Goal: Complete application form

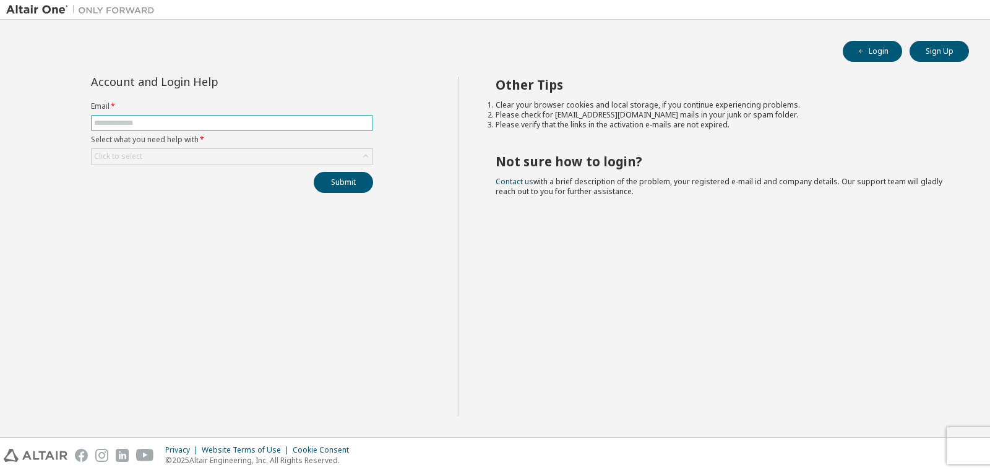
click at [132, 119] on input "text" at bounding box center [232, 123] width 276 height 10
type input "**********"
click at [168, 155] on div "Click to select" at bounding box center [232, 156] width 281 height 15
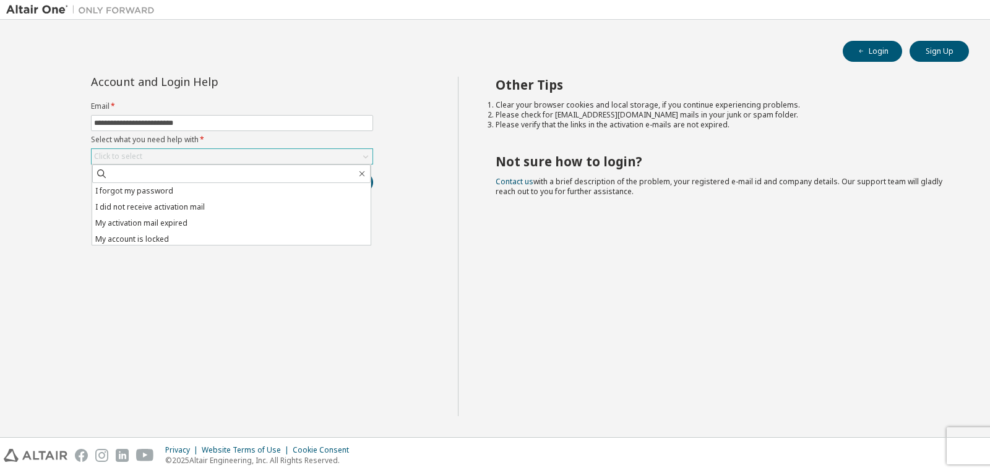
click at [168, 155] on div "Click to select" at bounding box center [232, 156] width 281 height 15
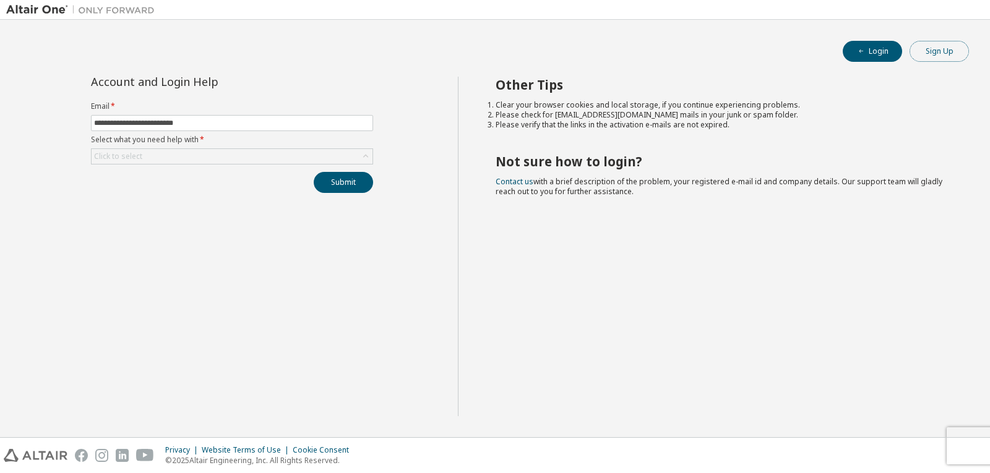
click at [929, 59] on button "Sign Up" at bounding box center [939, 51] width 59 height 21
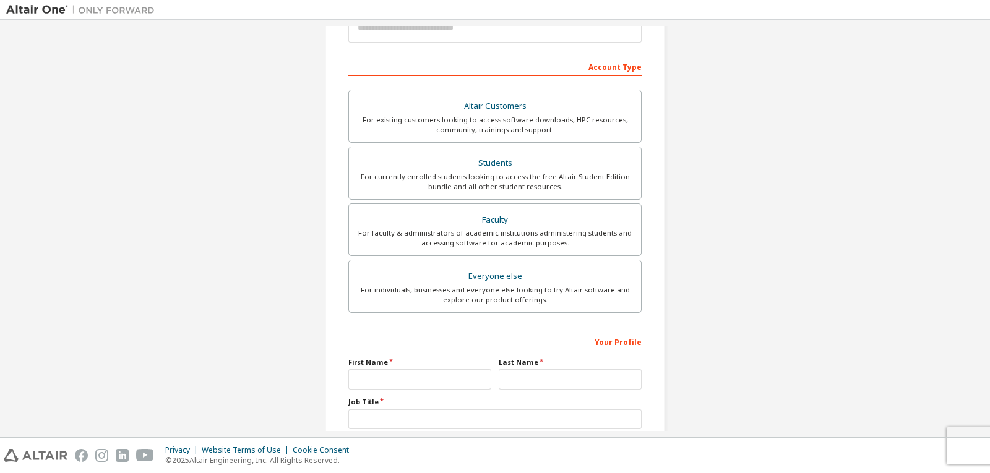
scroll to position [186, 0]
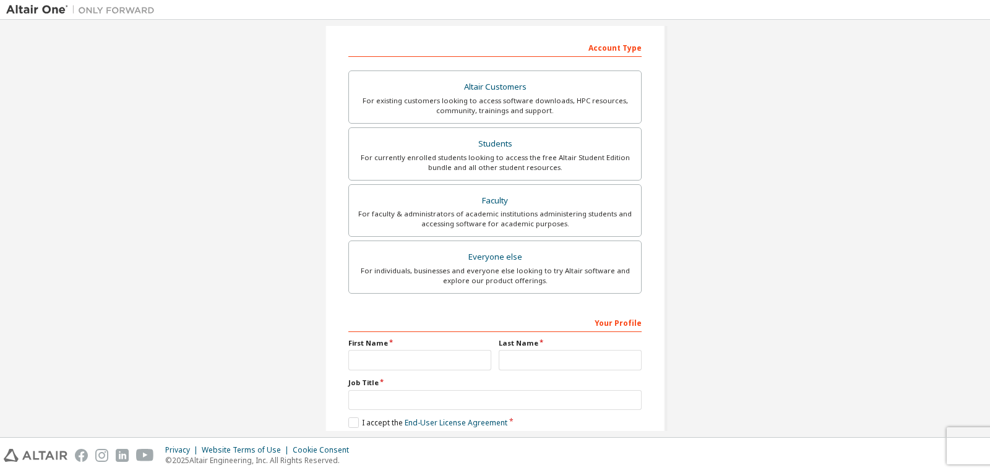
click at [442, 225] on div "For faculty & administrators of academic institutions administering students an…" at bounding box center [494, 219] width 277 height 20
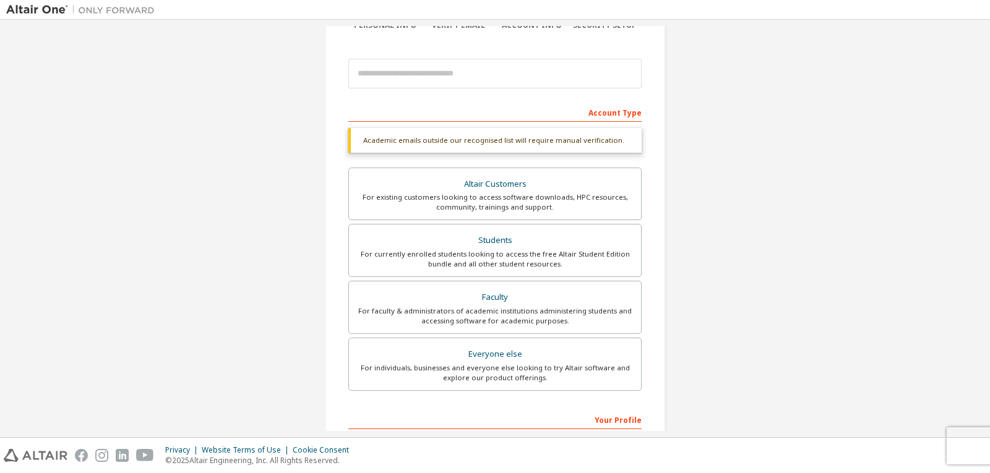
scroll to position [0, 0]
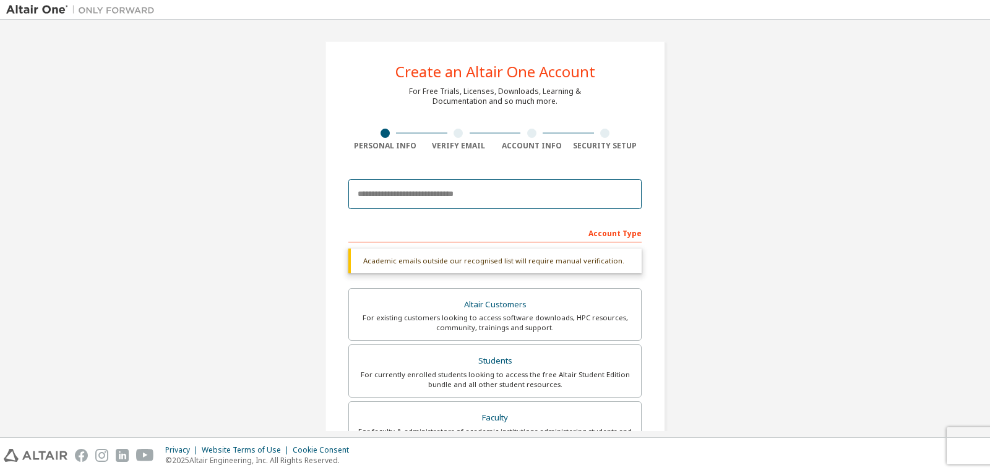
click at [430, 188] on input "email" at bounding box center [494, 194] width 293 height 30
type input "**********"
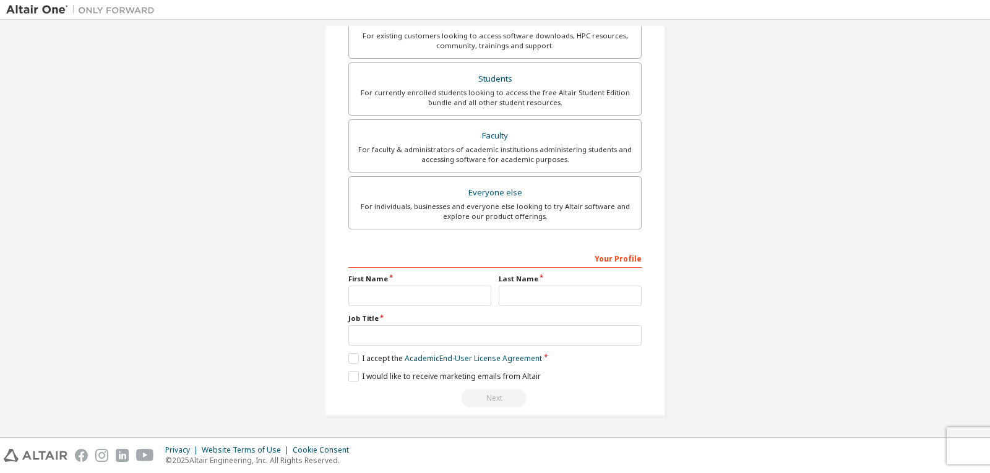
scroll to position [250, 0]
click at [394, 296] on input "text" at bounding box center [419, 296] width 143 height 20
type input "******"
click at [547, 296] on input "text" at bounding box center [570, 296] width 143 height 20
type input "****"
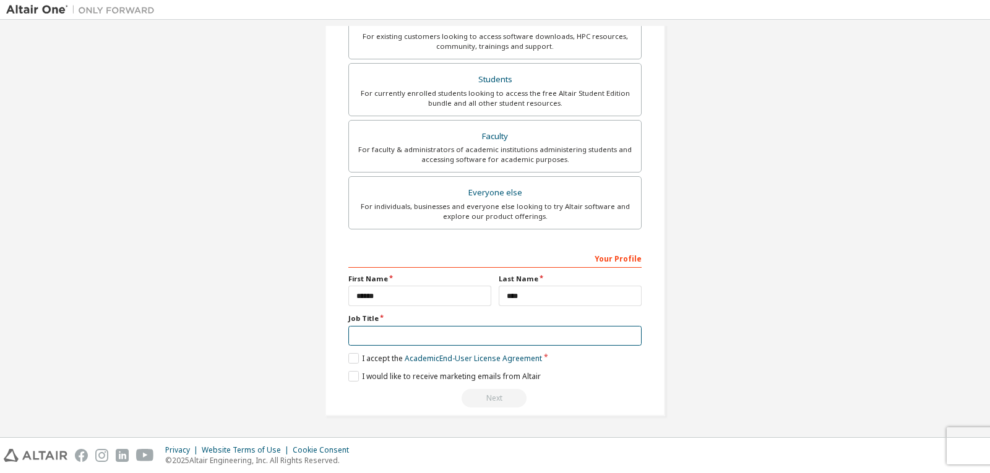
click at [497, 334] on input "text" at bounding box center [494, 336] width 293 height 20
type input "*********"
click at [348, 363] on label "I accept the Academic End-User License Agreement" at bounding box center [445, 358] width 194 height 11
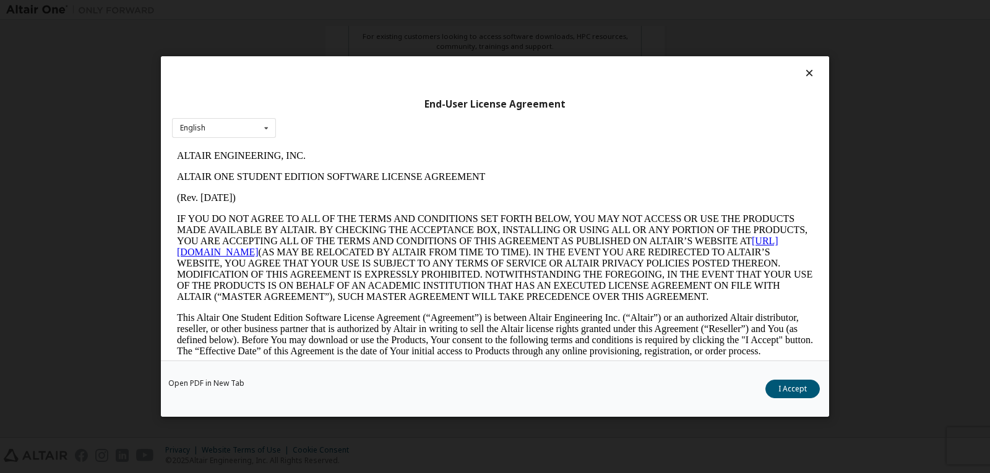
scroll to position [0, 0]
click at [801, 389] on button "I Accept" at bounding box center [793, 389] width 54 height 19
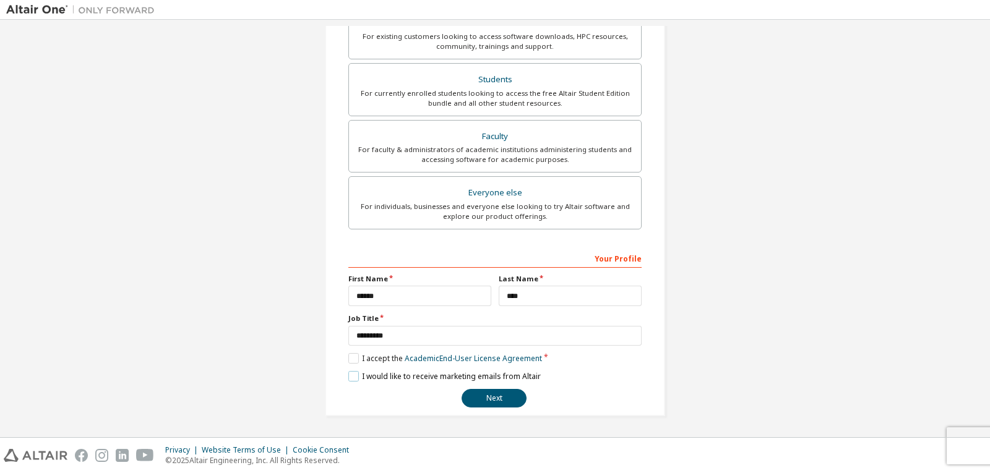
click at [351, 379] on label "I would like to receive marketing emails from Altair" at bounding box center [444, 376] width 192 height 11
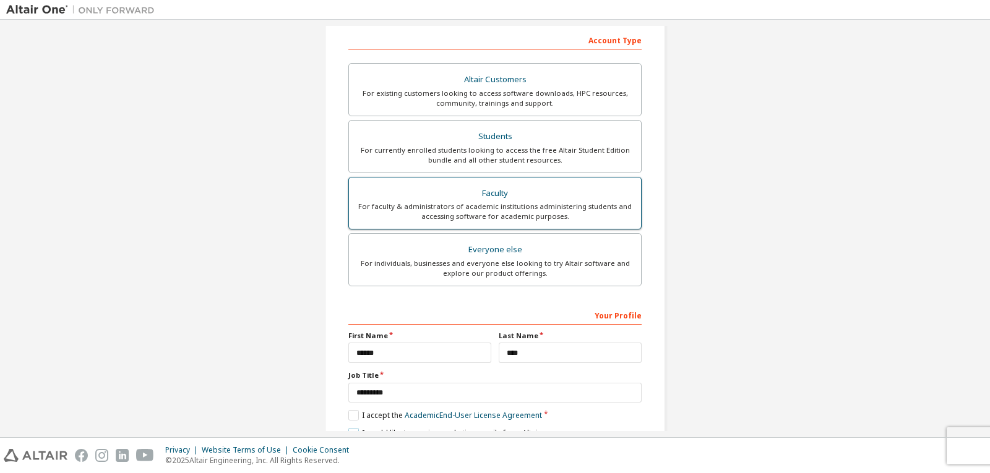
scroll to position [248, 0]
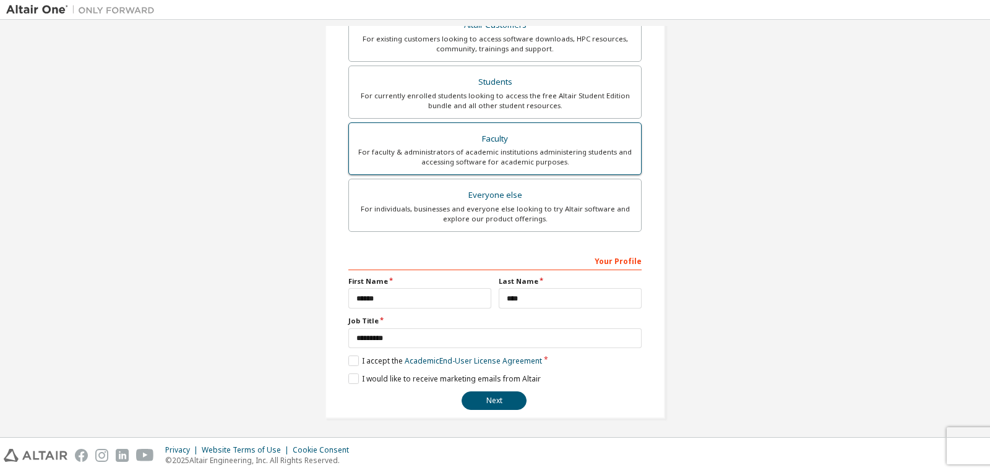
click at [499, 397] on button "Next" at bounding box center [494, 401] width 65 height 19
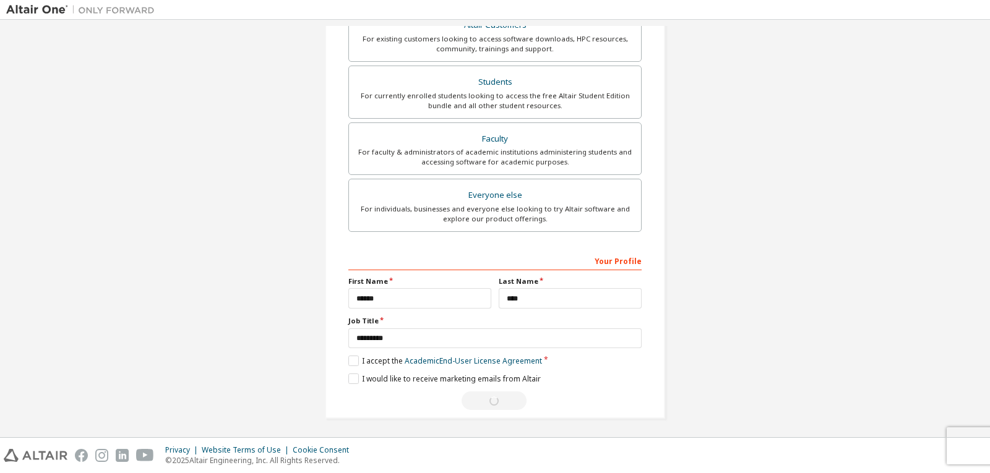
scroll to position [0, 0]
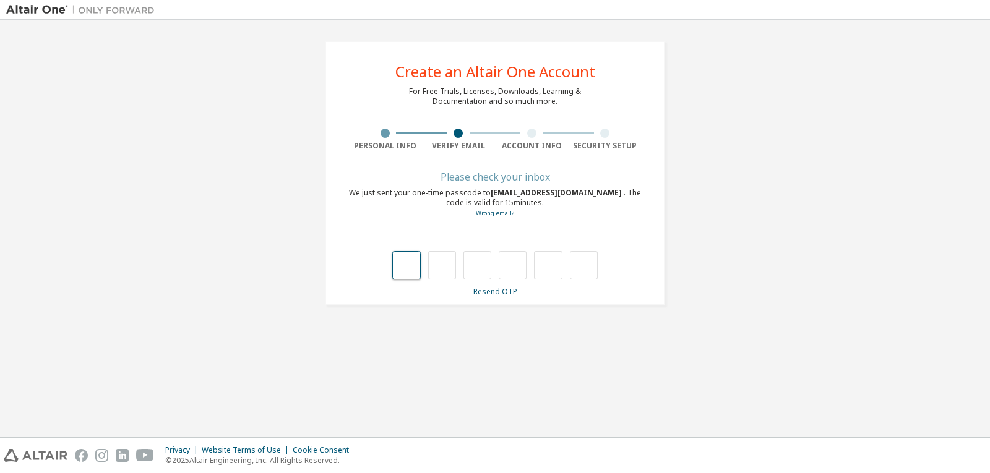
type input "*"
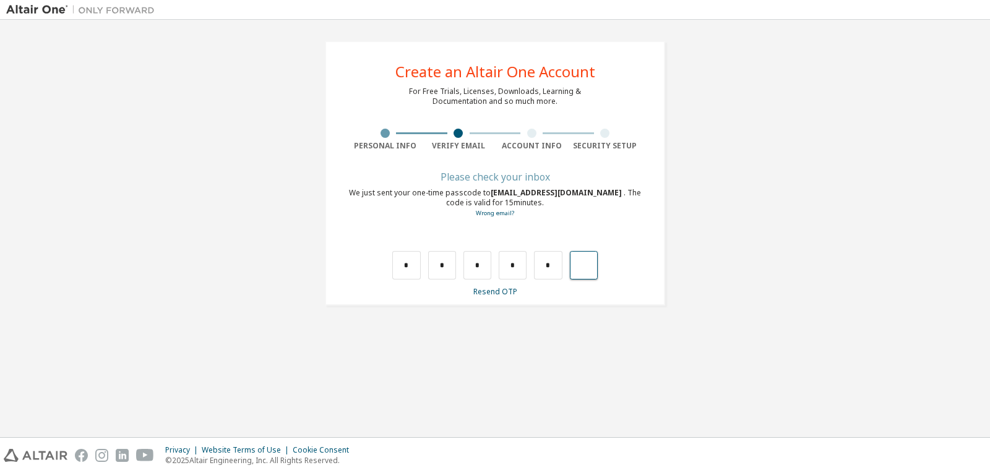
type input "*"
